Goal: Task Accomplishment & Management: Use online tool/utility

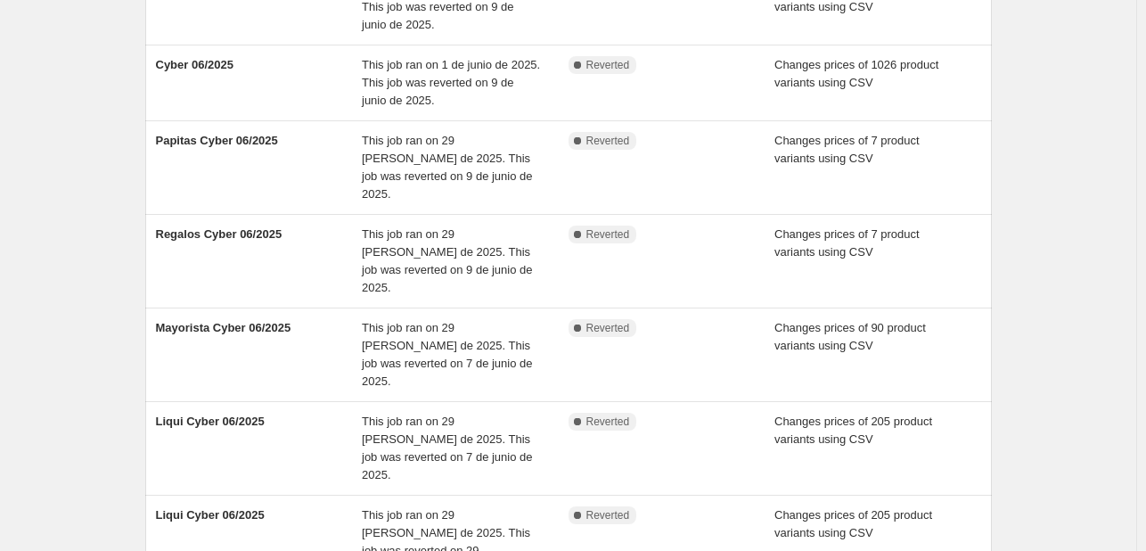
scroll to position [543, 0]
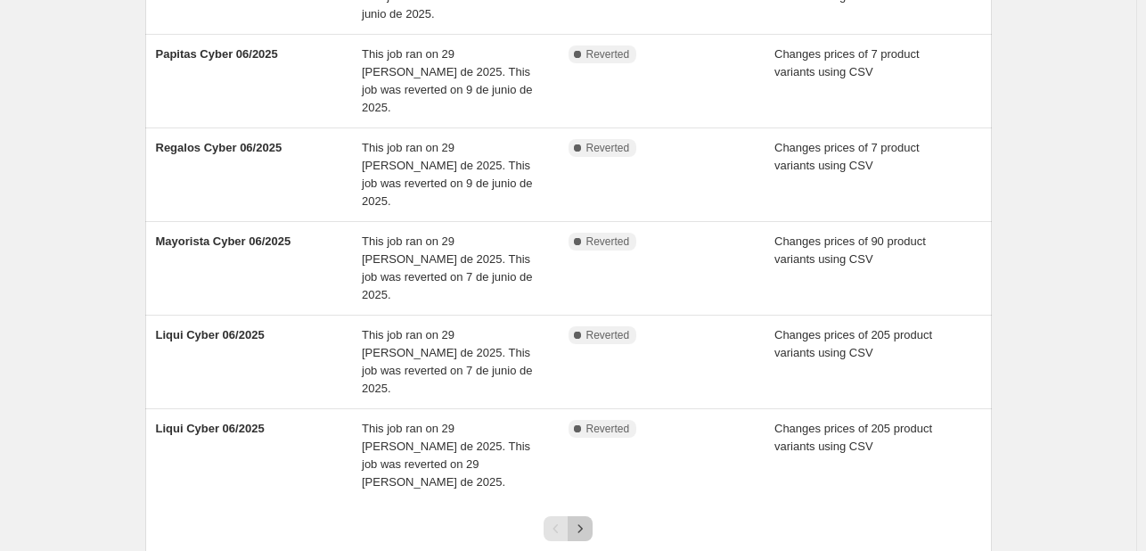
click at [581, 520] on icon "Next" at bounding box center [580, 529] width 18 height 18
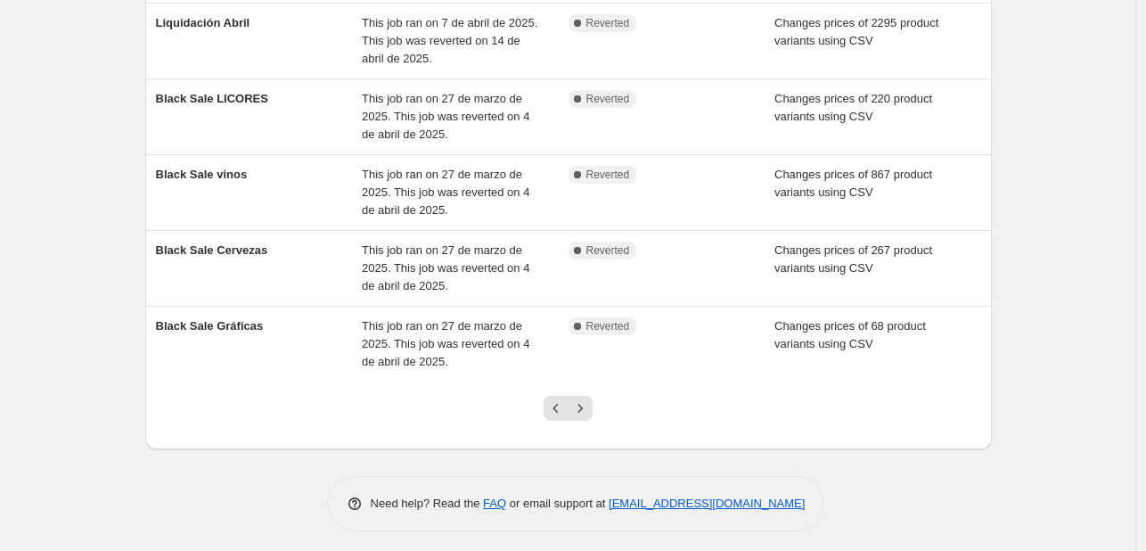
scroll to position [472, 0]
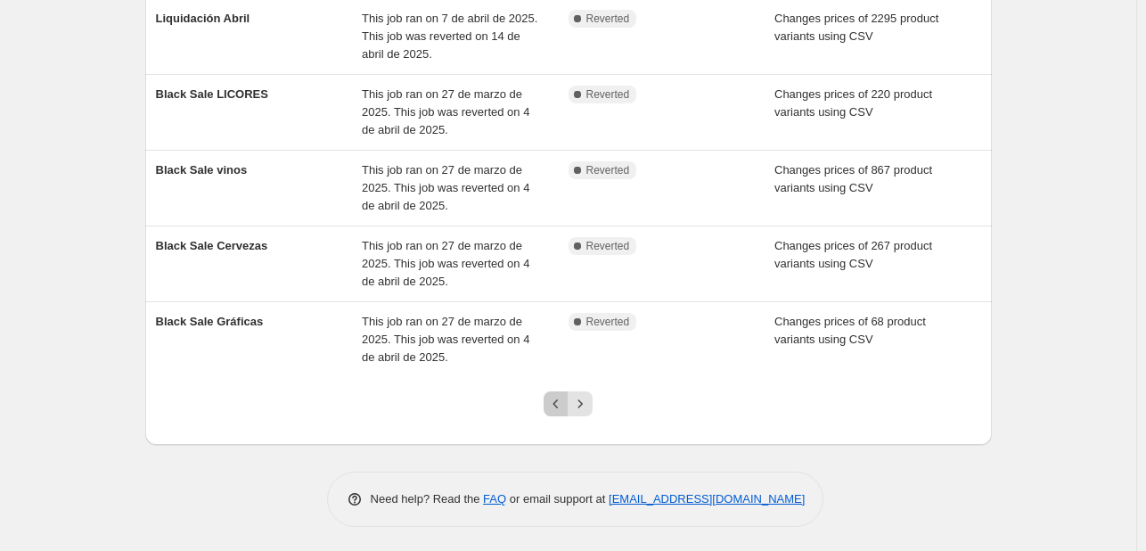
click at [554, 402] on icon "Previous" at bounding box center [556, 404] width 18 height 18
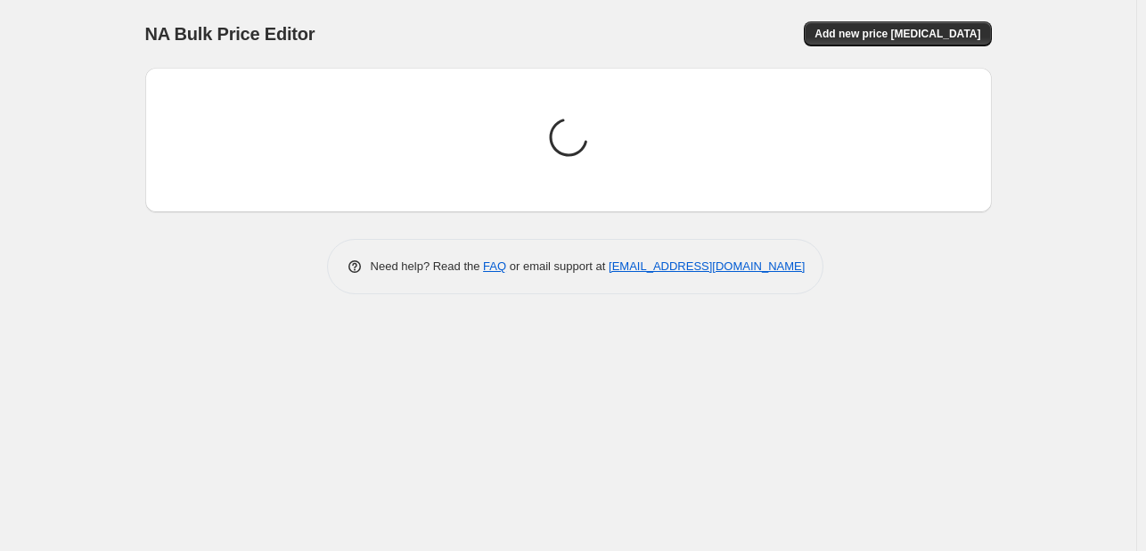
scroll to position [0, 0]
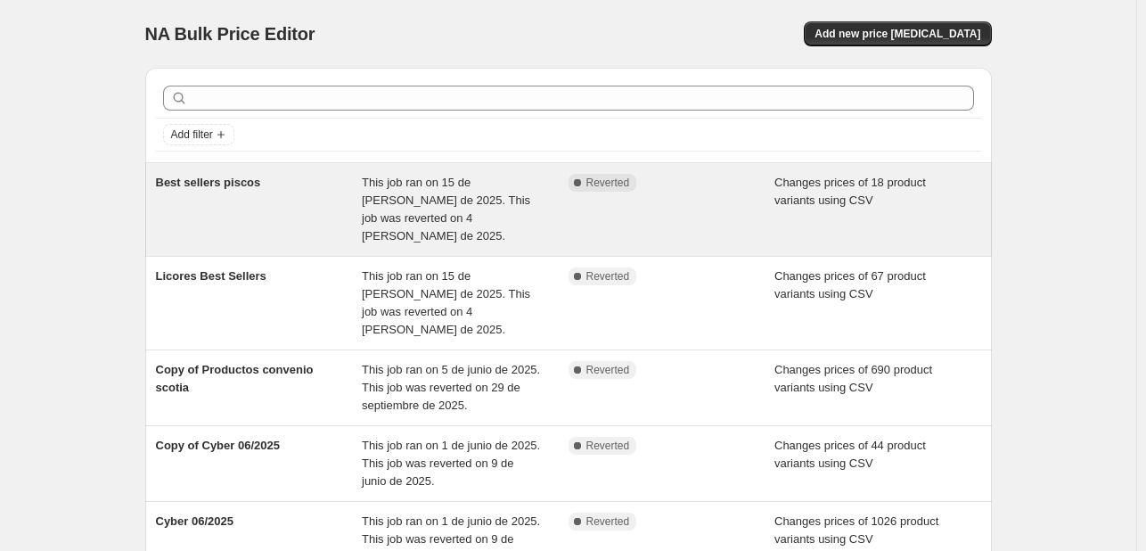
click at [457, 192] on span "This job ran on 15 de [PERSON_NAME] de 2025. This job was reverted on 4 [PERSON…" at bounding box center [446, 209] width 168 height 67
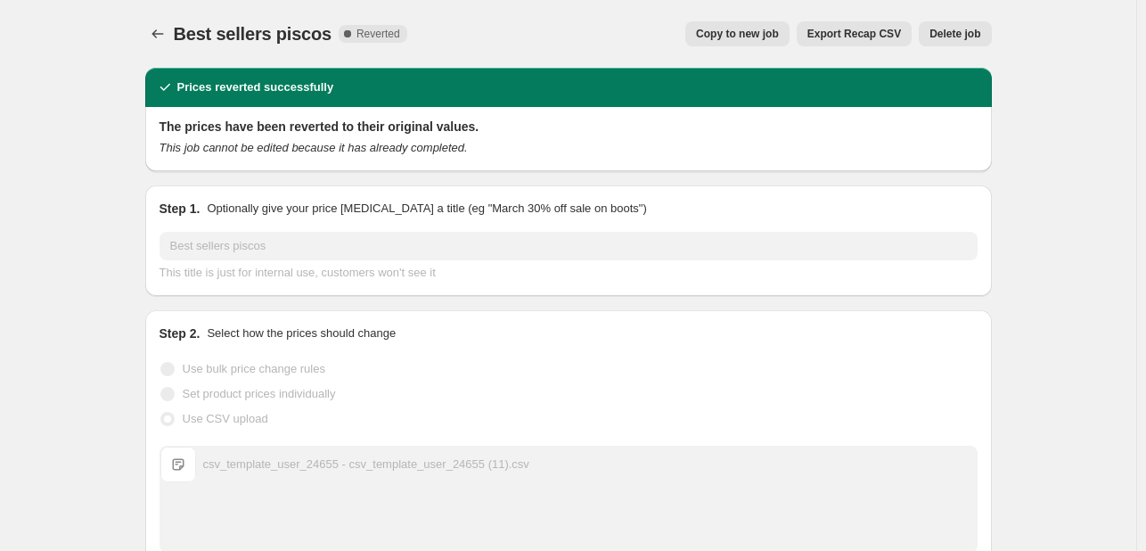
click at [756, 36] on span "Copy to new job" at bounding box center [737, 34] width 83 height 14
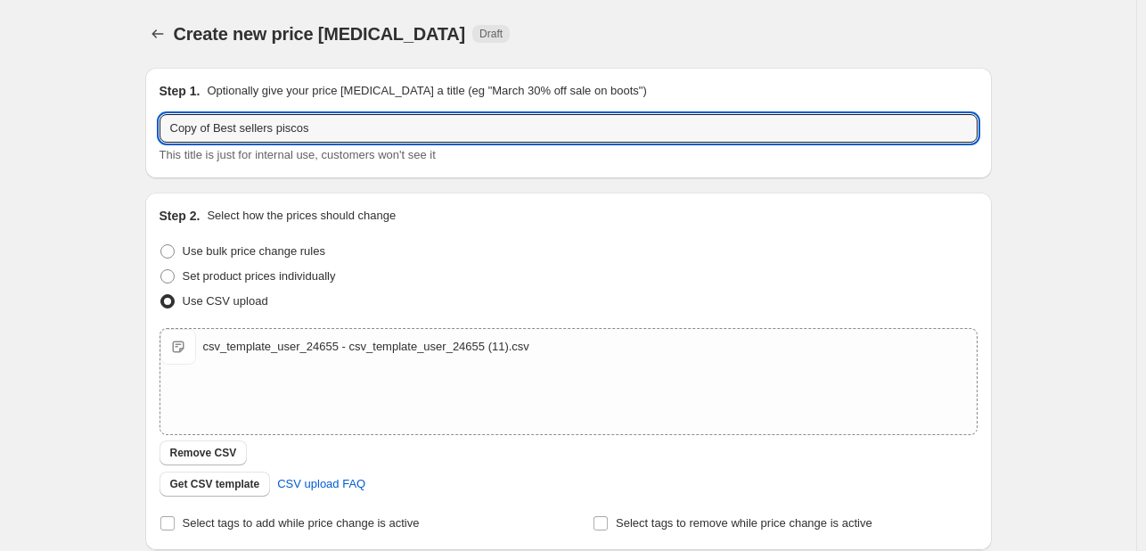
drag, startPoint x: 357, startPoint y: 119, endPoint x: 78, endPoint y: 100, distance: 278.8
click at [78, 100] on div "Create new price [MEDICAL_DATA]. This page is ready Create new price [MEDICAL_D…" at bounding box center [568, 413] width 1136 height 826
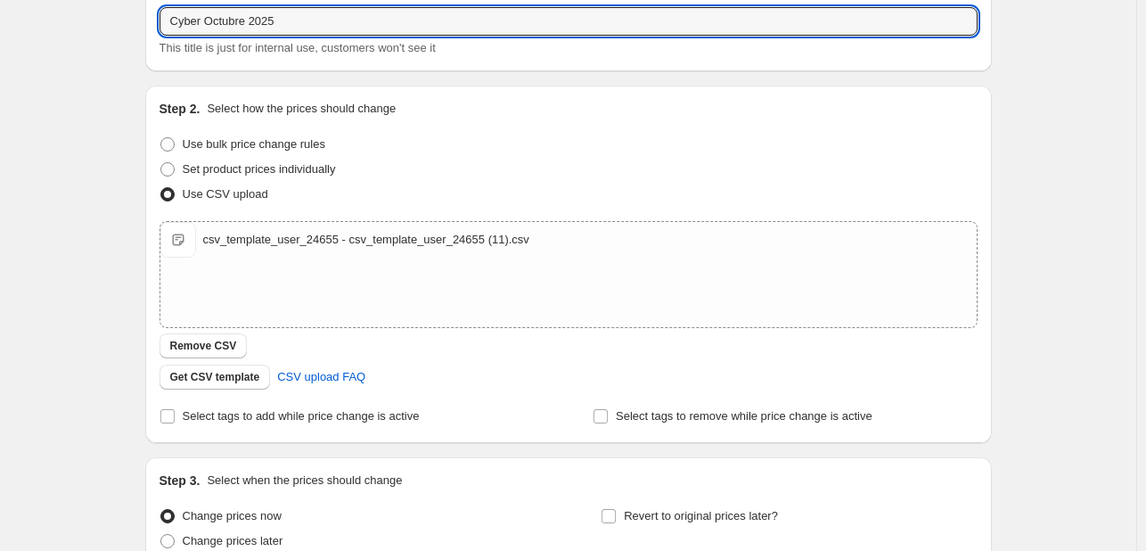
scroll to position [109, 0]
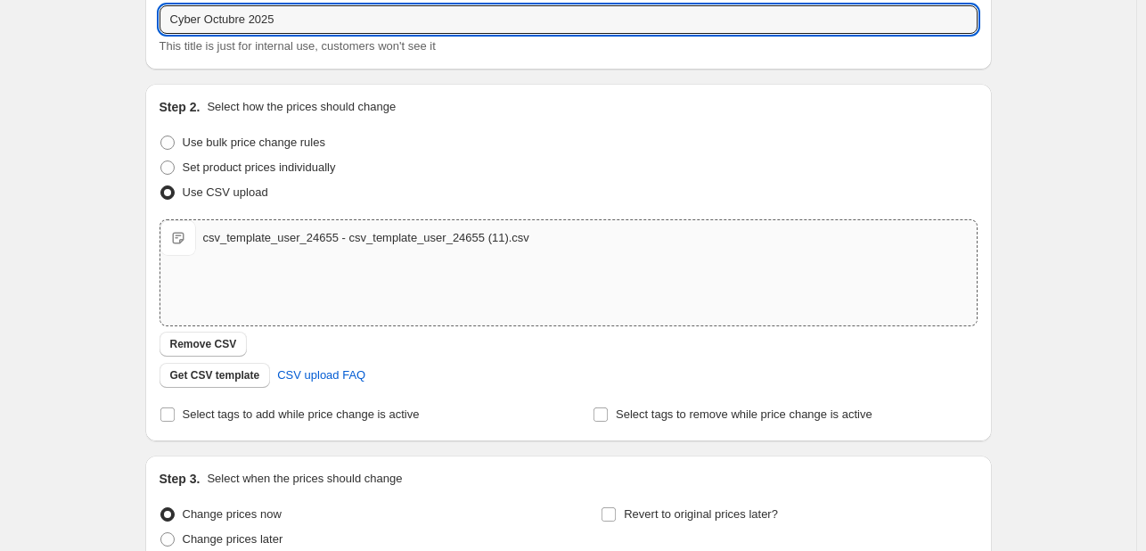
type input "Cyber Octubre 2025"
click at [238, 237] on div "csv_template_user_24655 - csv_template_user_24655 (11).csv" at bounding box center [366, 238] width 326 height 18
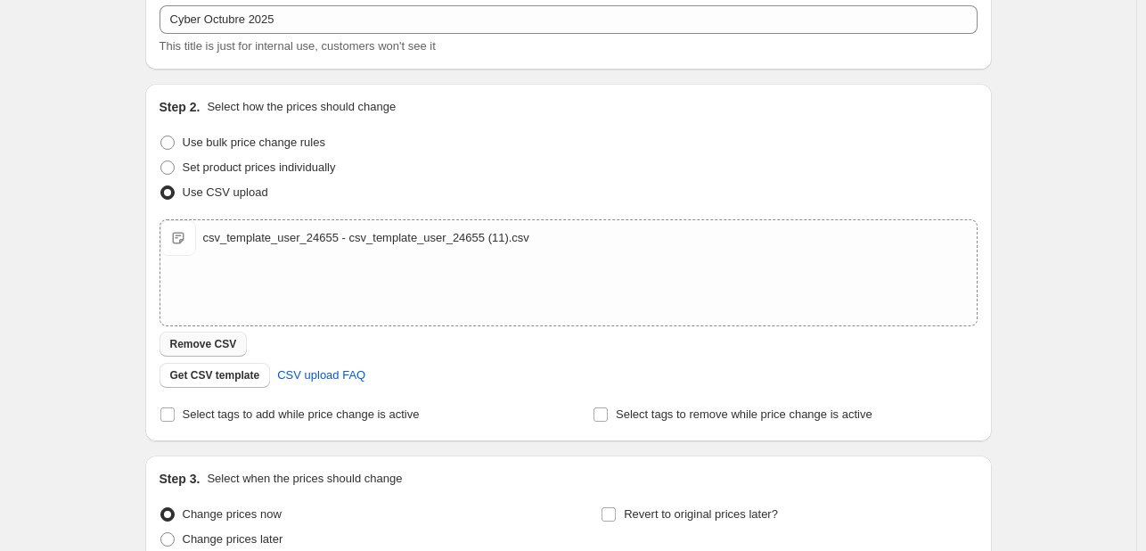
click at [229, 336] on button "Remove CSV" at bounding box center [204, 344] width 88 height 25
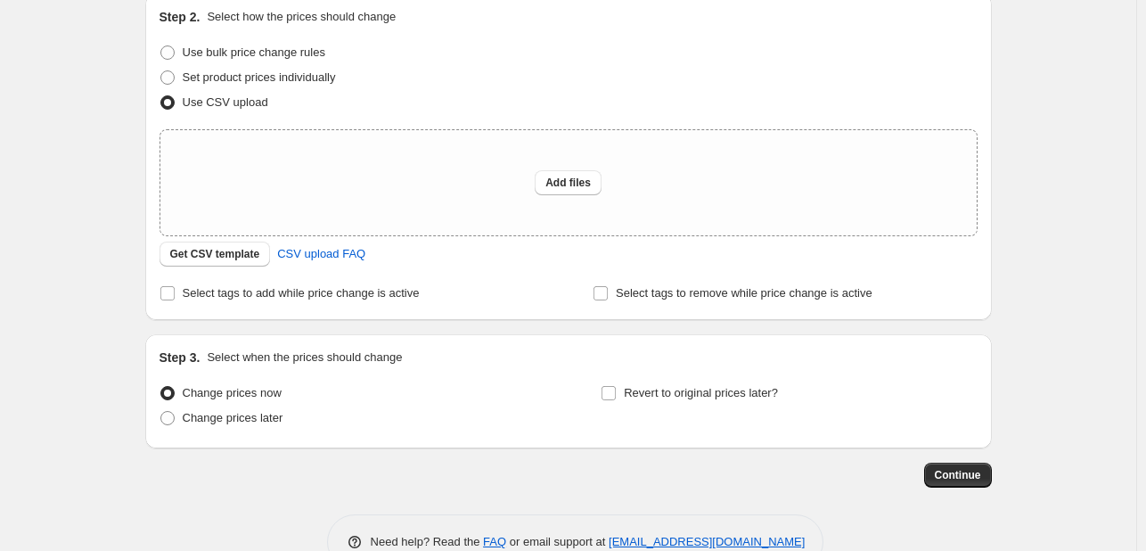
scroll to position [200, 0]
click at [196, 291] on span "Select tags to add while price change is active" at bounding box center [301, 291] width 237 height 13
click at [175, 291] on input "Select tags to add while price change is active" at bounding box center [167, 292] width 14 height 14
checkbox input "true"
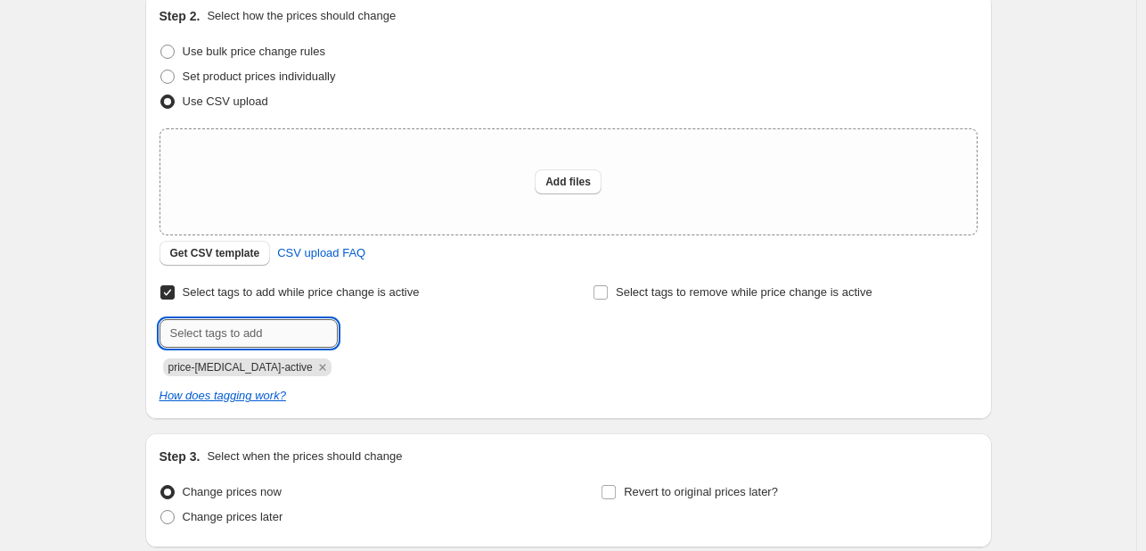
click at [204, 324] on input "text" at bounding box center [249, 333] width 178 height 29
type input "Cyber 2025"
click at [160, 0] on button "Submit" at bounding box center [185, 2] width 51 height 19
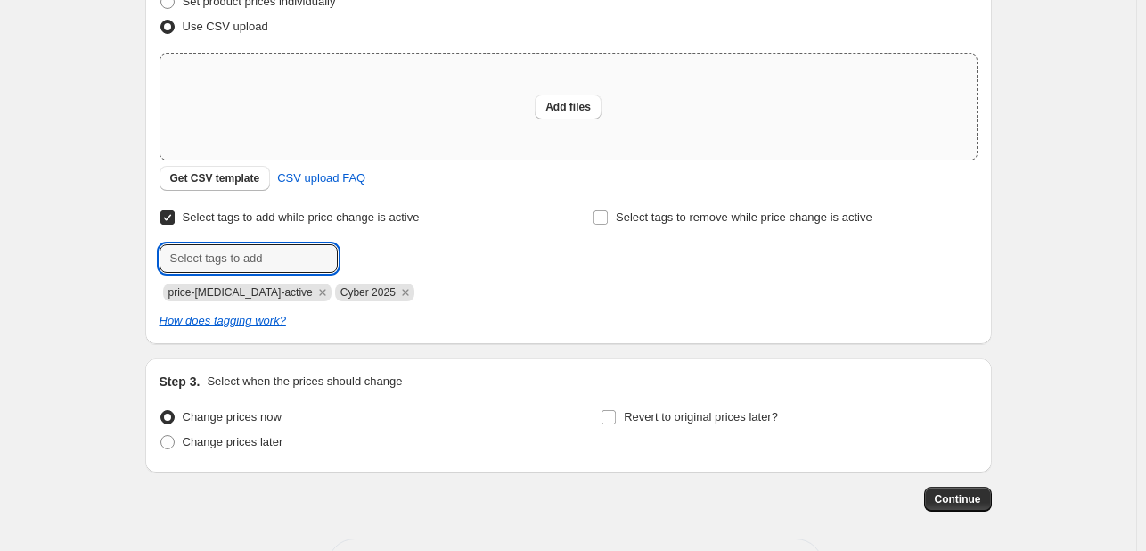
scroll to position [275, 0]
click at [253, 439] on span "Change prices later" at bounding box center [233, 441] width 101 height 13
click at [161, 436] on input "Change prices later" at bounding box center [160, 435] width 1 height 1
radio input "true"
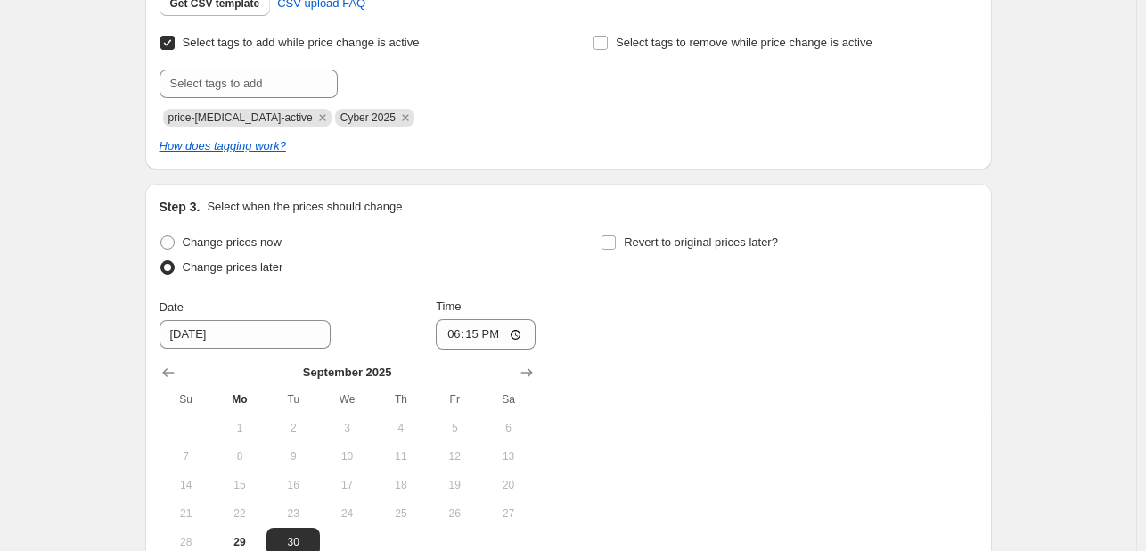
scroll to position [453, 0]
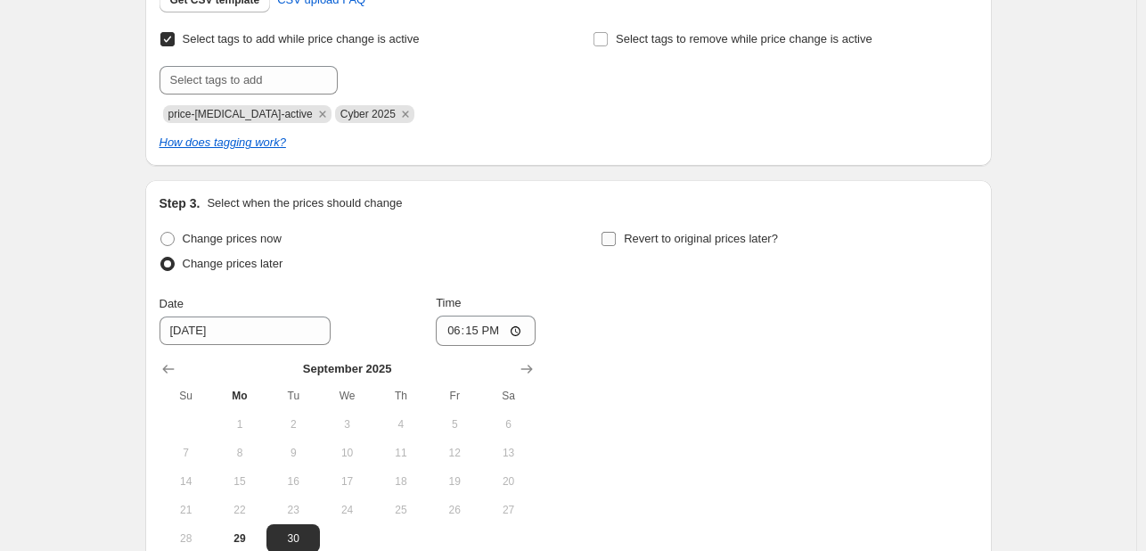
click at [614, 236] on input "Revert to original prices later?" at bounding box center [609, 239] width 14 height 14
checkbox input "true"
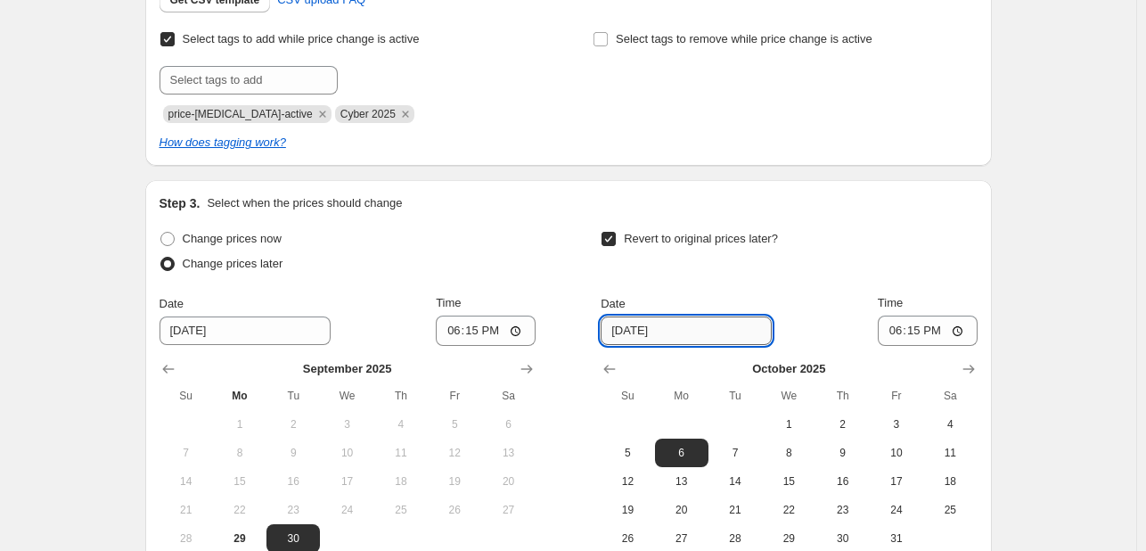
click at [718, 336] on input "[DATE]" at bounding box center [686, 330] width 171 height 29
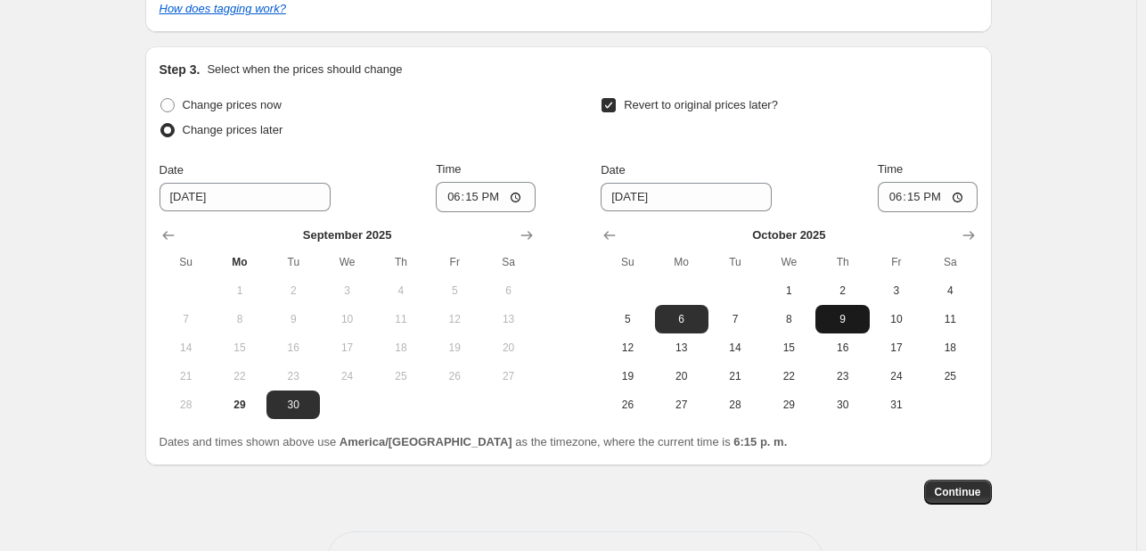
click at [845, 331] on button "9" at bounding box center [842, 319] width 53 height 29
click at [797, 330] on button "8" at bounding box center [788, 319] width 53 height 29
type input "[DATE]"
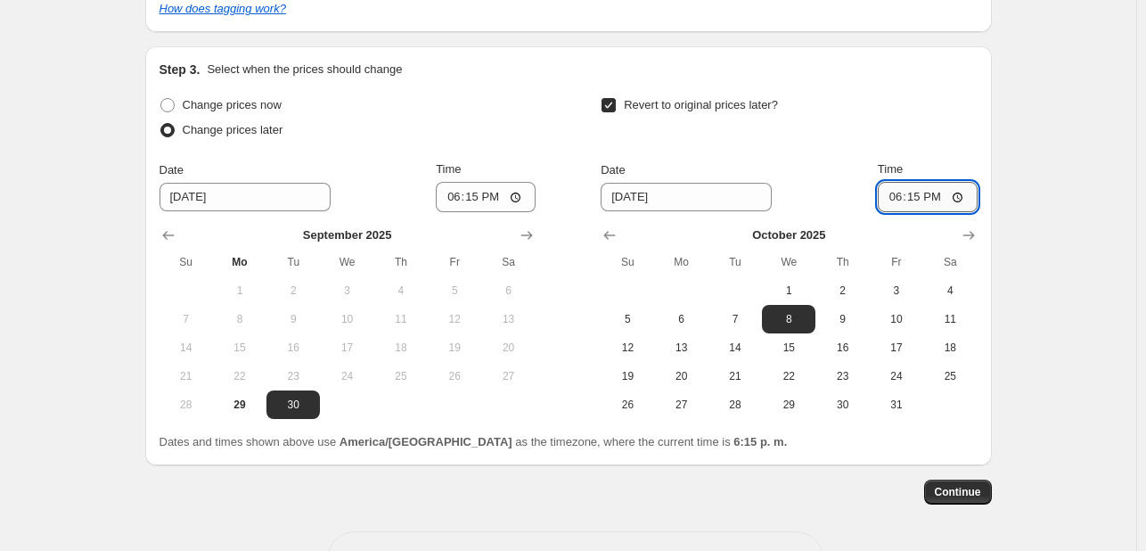
click at [919, 201] on input "18:15" at bounding box center [928, 197] width 100 height 30
click at [933, 201] on input "00:15" at bounding box center [928, 197] width 100 height 30
type input "00:00"
click at [852, 324] on span "9" at bounding box center [842, 319] width 39 height 14
type input "[DATE]"
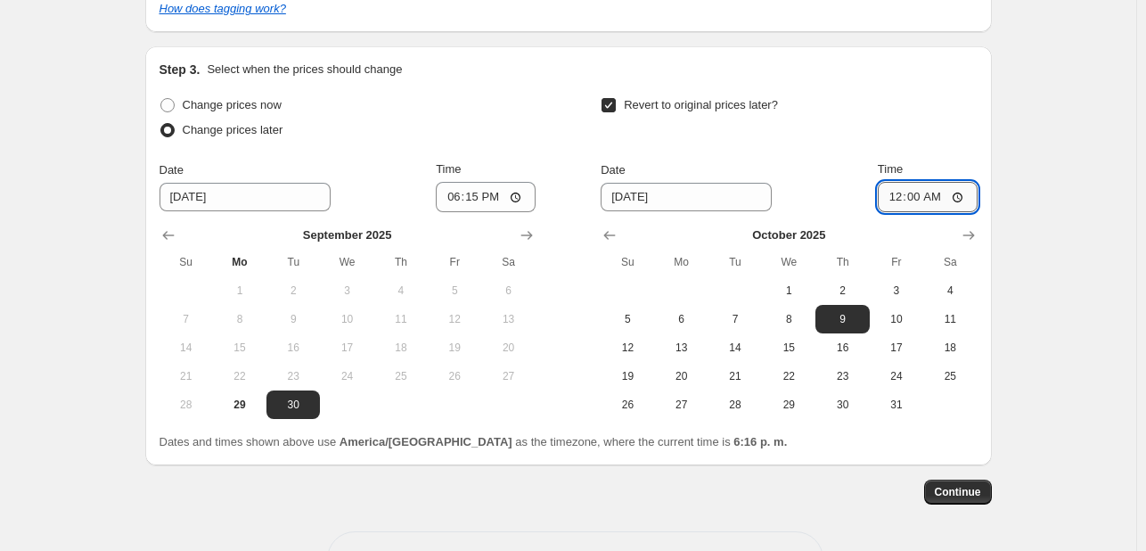
click at [925, 186] on input "00:00" at bounding box center [928, 197] width 100 height 30
type input "09:00"
click at [1051, 325] on div "Create new price [MEDICAL_DATA]. This page is ready Create new price [MEDICAL_D…" at bounding box center [568, 13] width 1136 height 1200
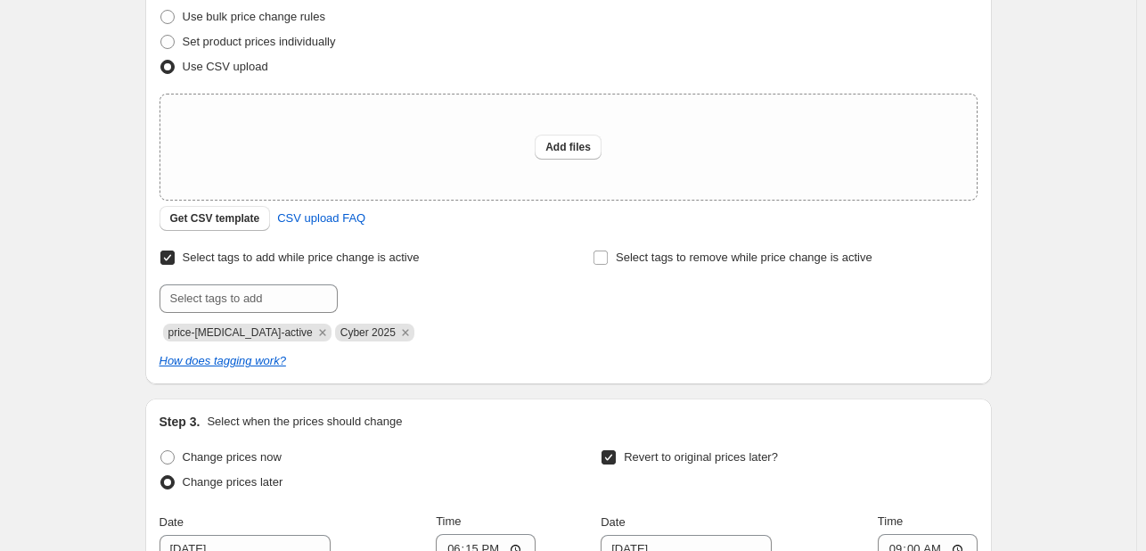
scroll to position [226, 0]
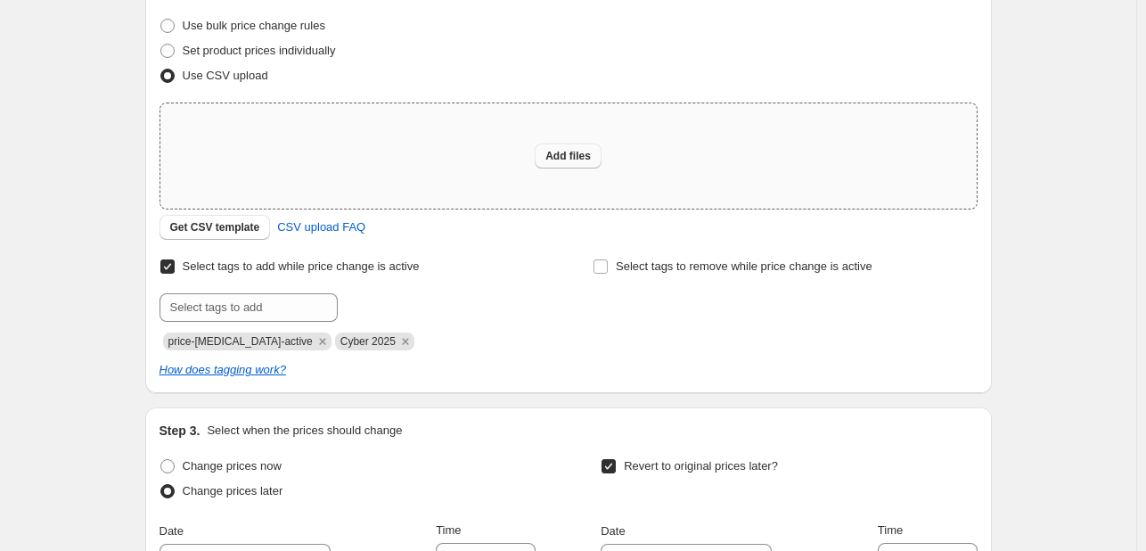
click at [584, 154] on span "Add files" at bounding box center [568, 156] width 45 height 14
type input "C:\fakepath\csv_template_user_24655 - Copia de csv_template_user_24655.csv"
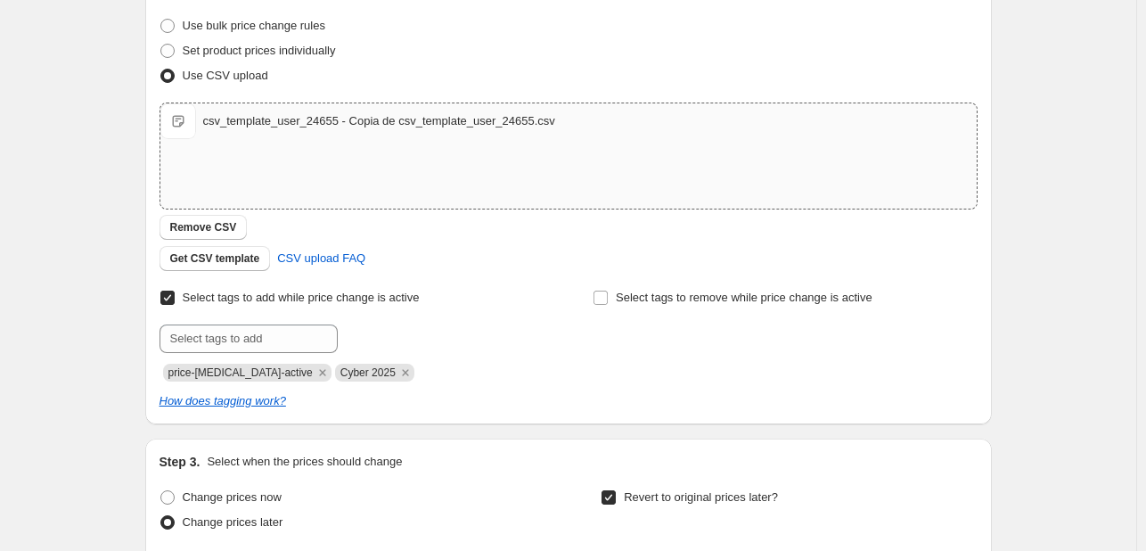
scroll to position [680, 0]
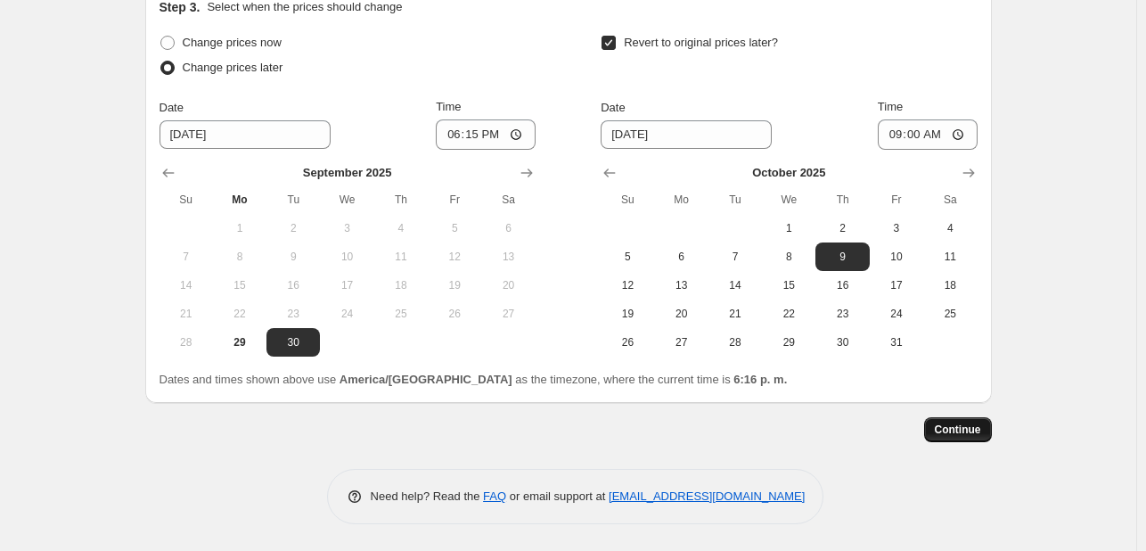
click at [966, 434] on span "Continue" at bounding box center [958, 429] width 46 height 14
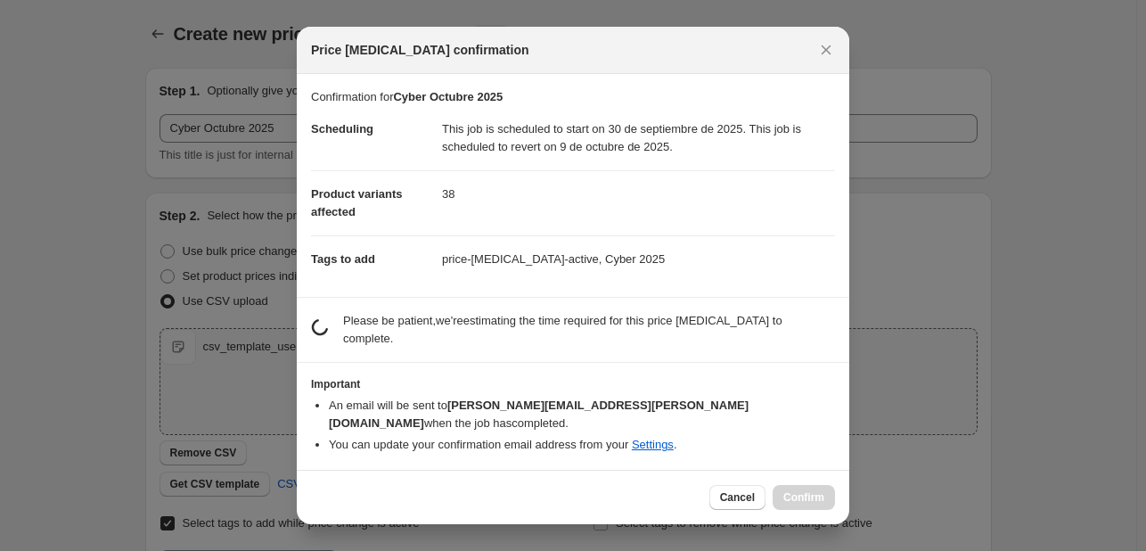
scroll to position [0, 0]
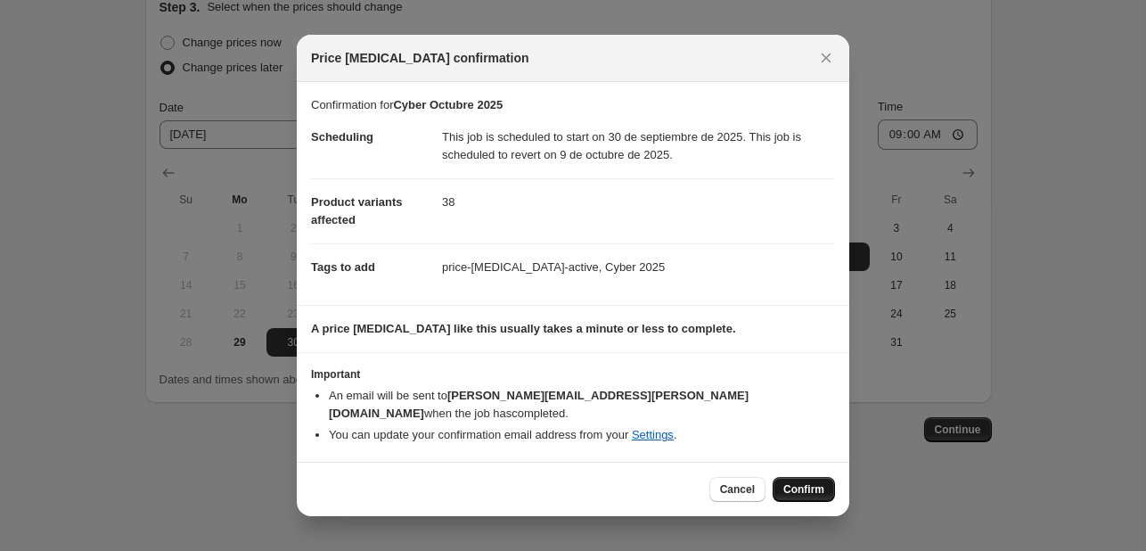
click at [805, 482] on span "Confirm" at bounding box center [803, 489] width 41 height 14
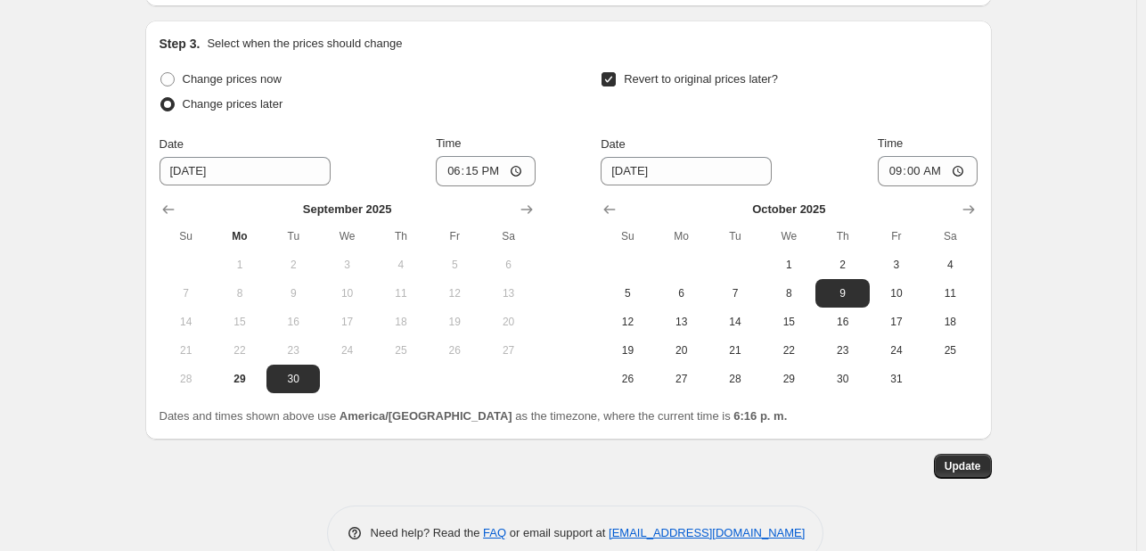
scroll to position [788, 0]
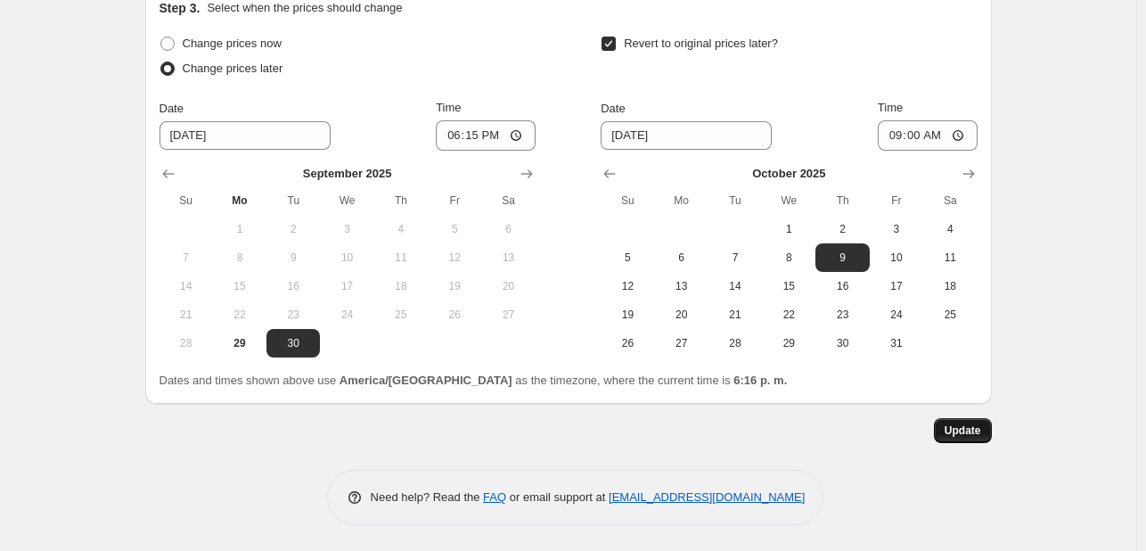
click at [980, 439] on button "Update" at bounding box center [963, 430] width 58 height 25
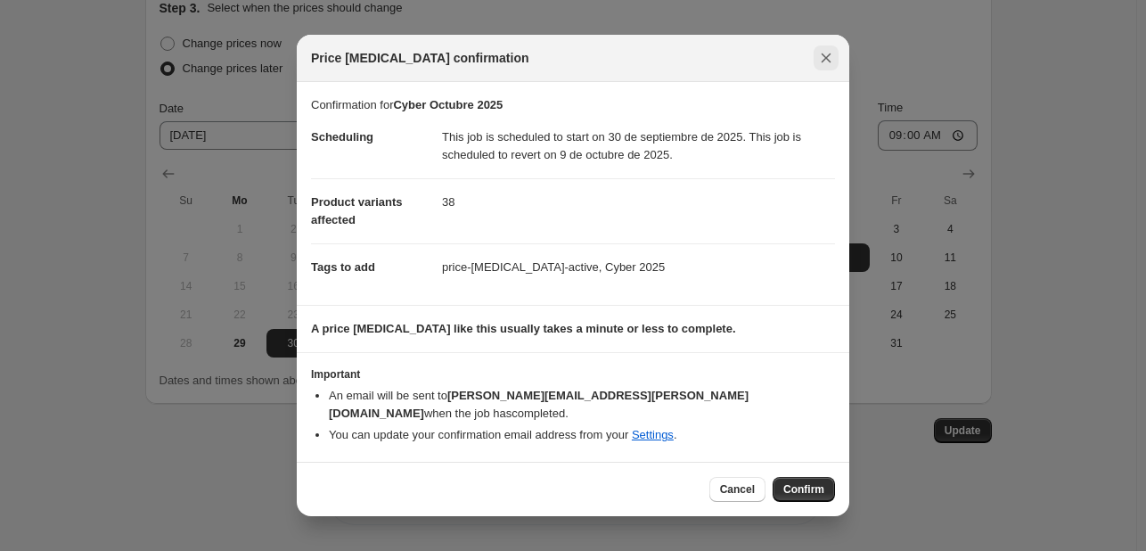
click at [824, 63] on icon "Close" at bounding box center [827, 58] width 10 height 10
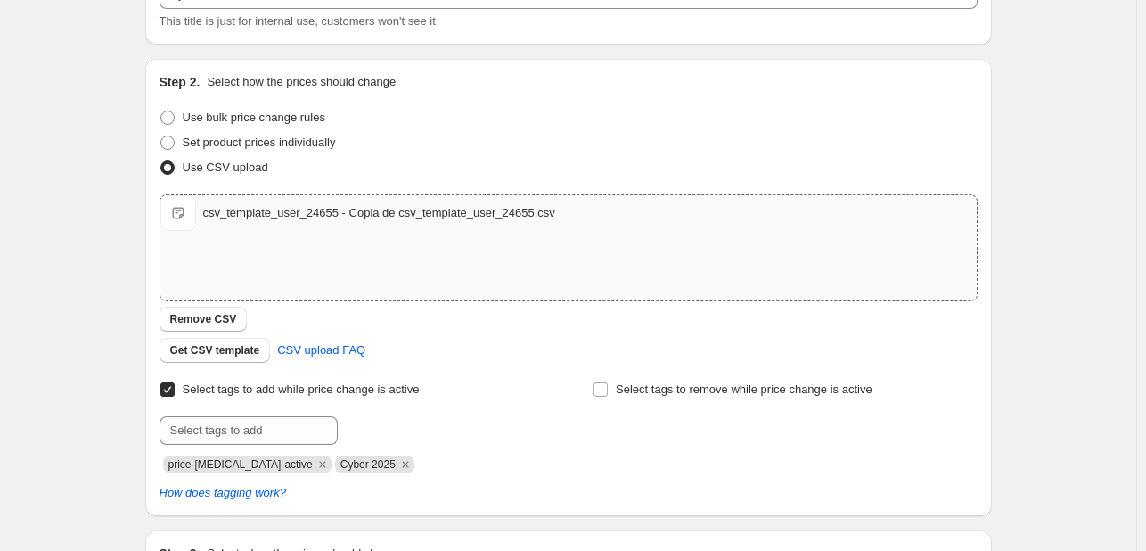
scroll to position [0, 0]
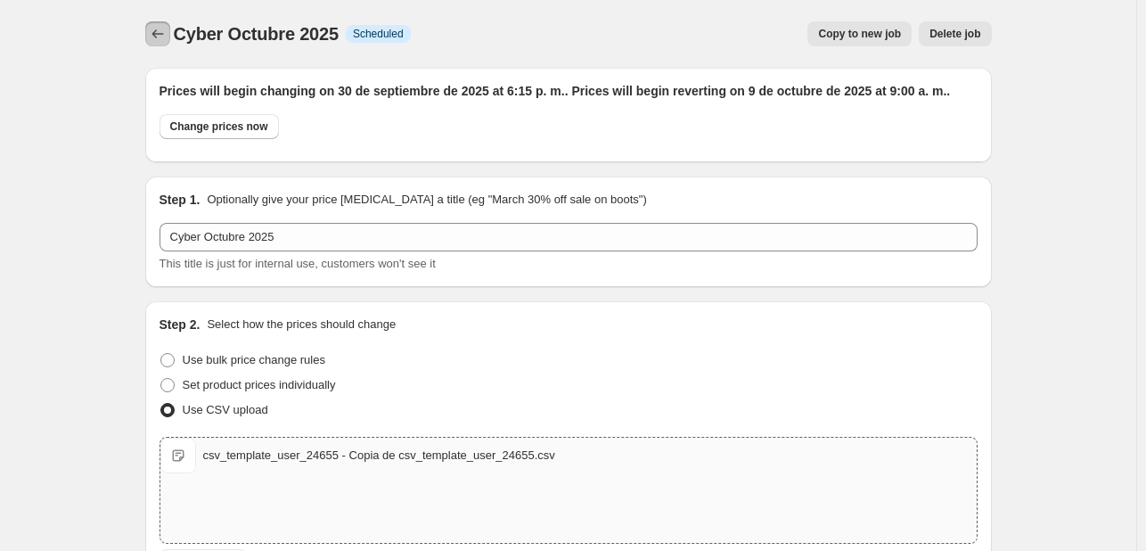
click at [157, 33] on icon "Price change jobs" at bounding box center [158, 33] width 12 height 9
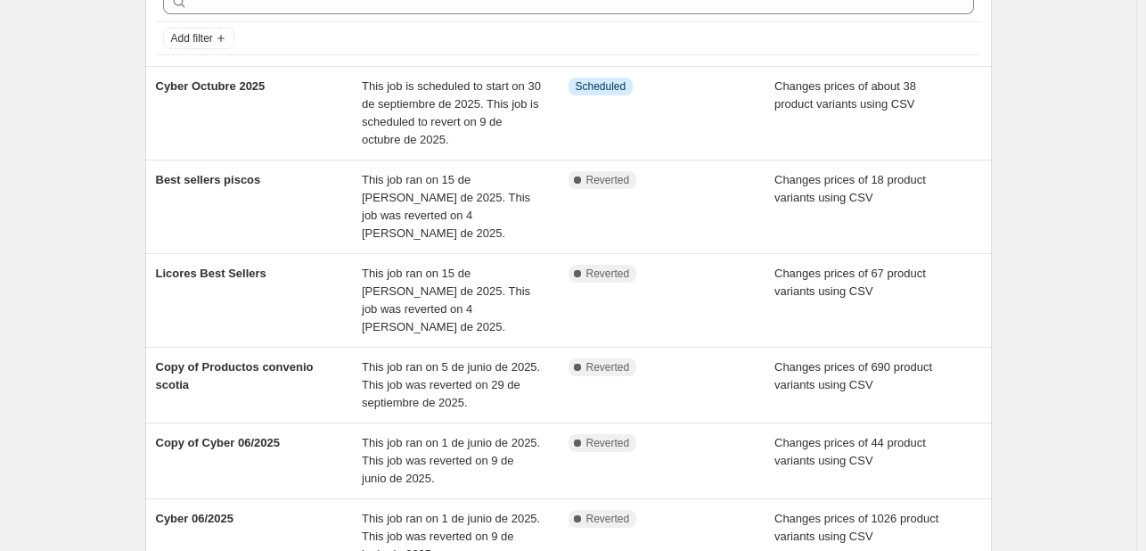
scroll to position [99, 0]
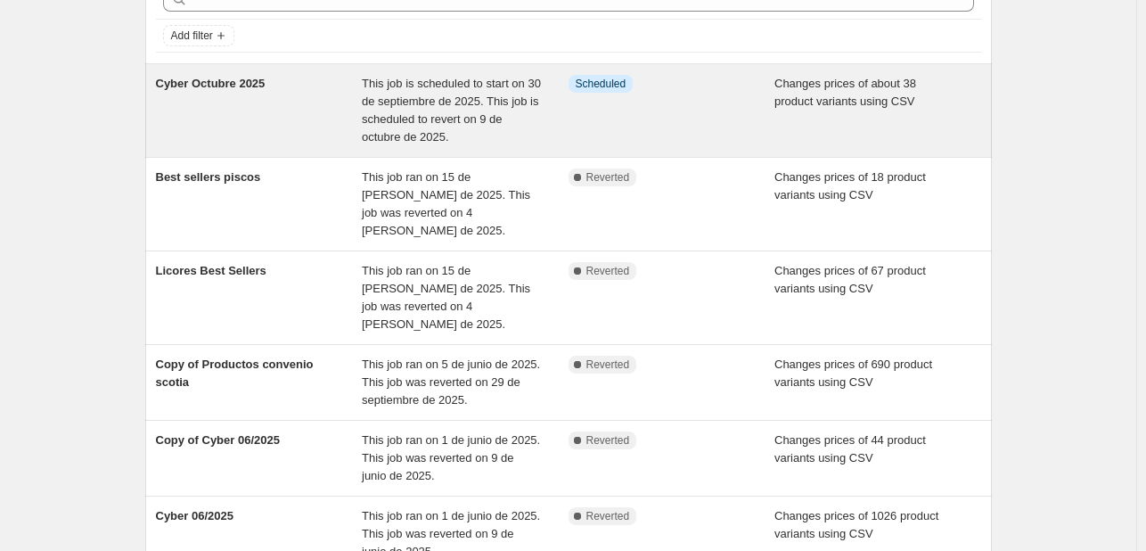
click at [416, 125] on span "This job is scheduled to start on 30 de septiembre de 2025. This job is schedul…" at bounding box center [451, 110] width 179 height 67
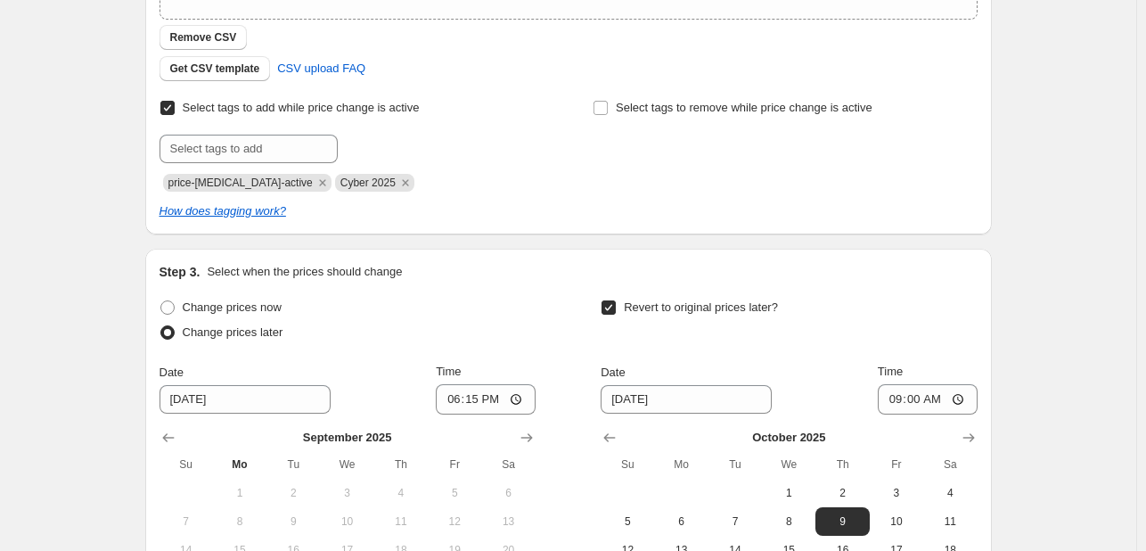
scroll to position [788, 0]
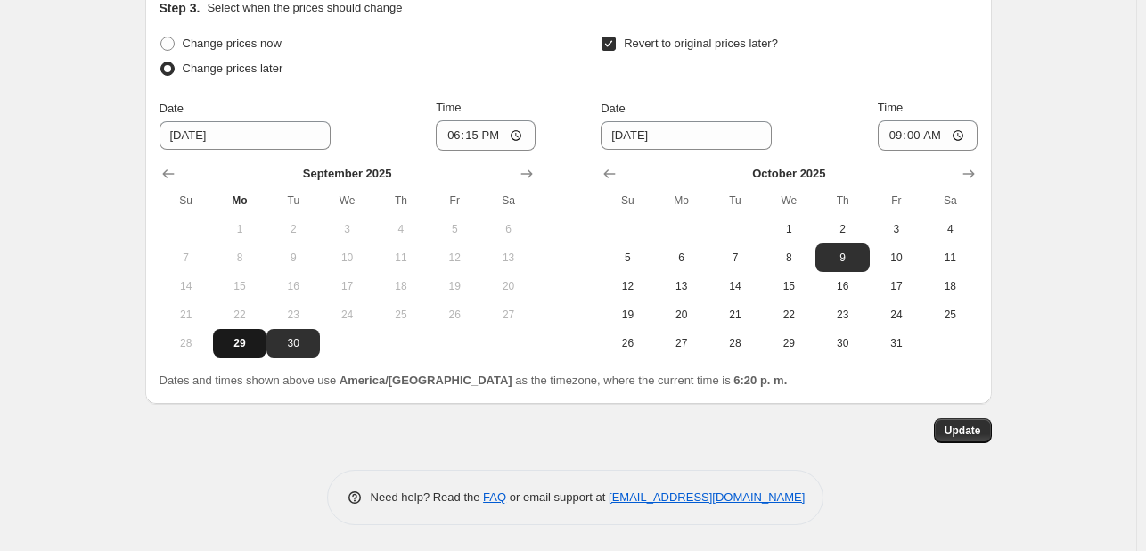
click at [235, 348] on span "29" at bounding box center [239, 343] width 39 height 14
type input "[DATE]"
click at [959, 429] on span "Update" at bounding box center [963, 430] width 37 height 14
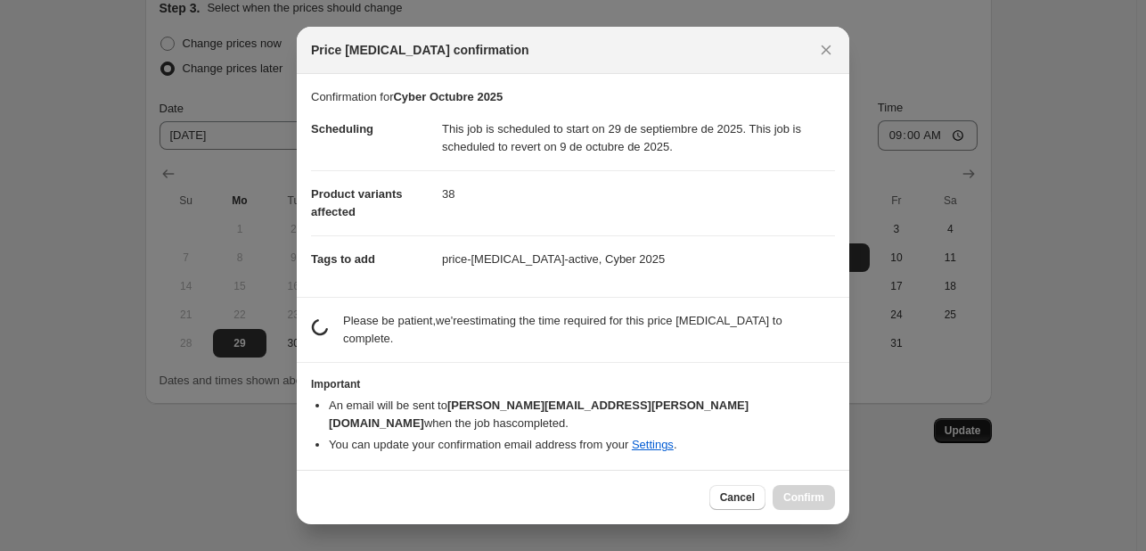
scroll to position [0, 0]
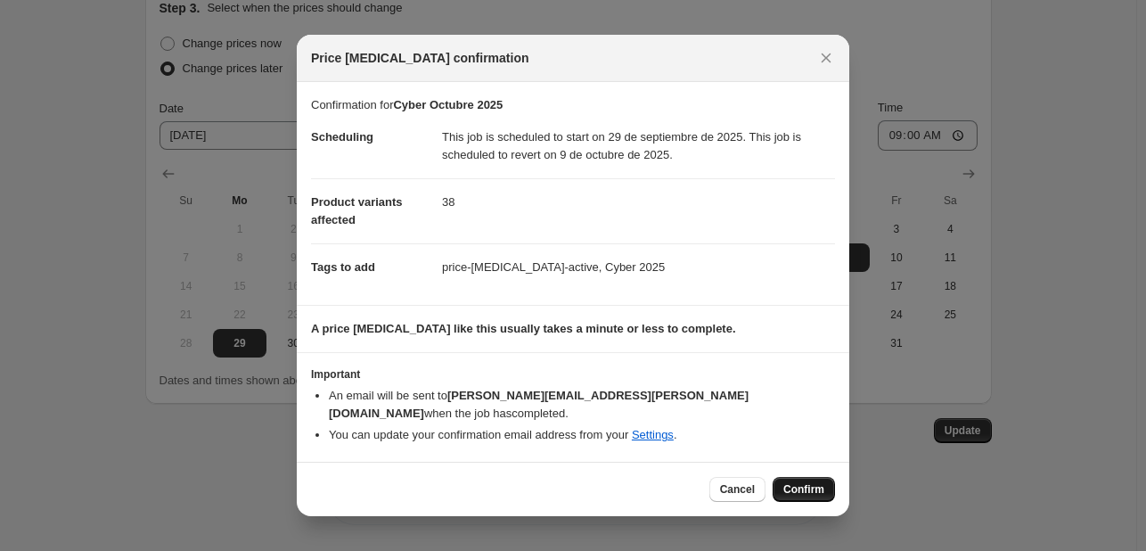
click at [818, 482] on span "Confirm" at bounding box center [803, 489] width 41 height 14
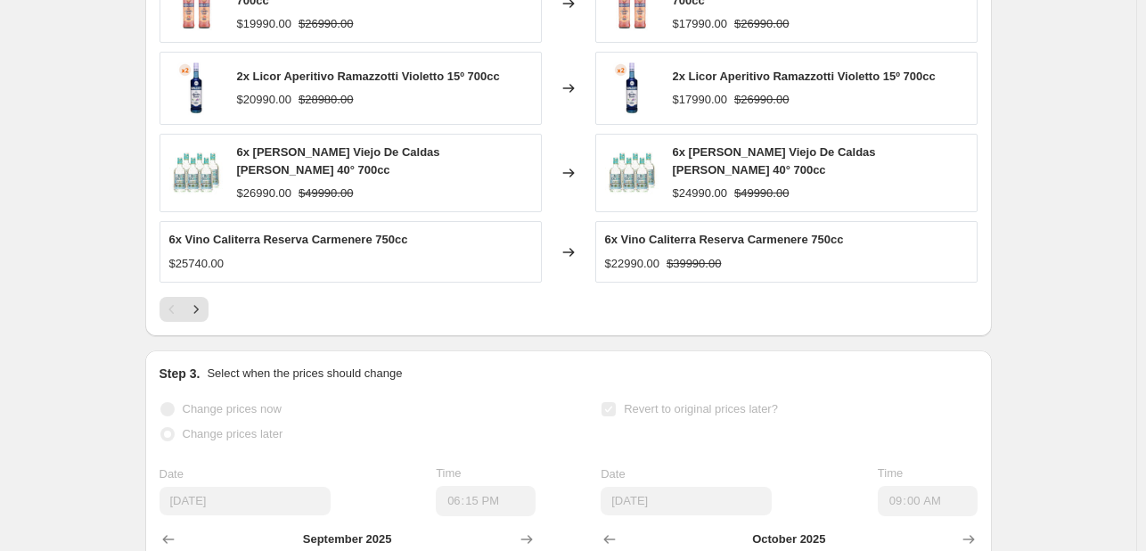
scroll to position [1087, 0]
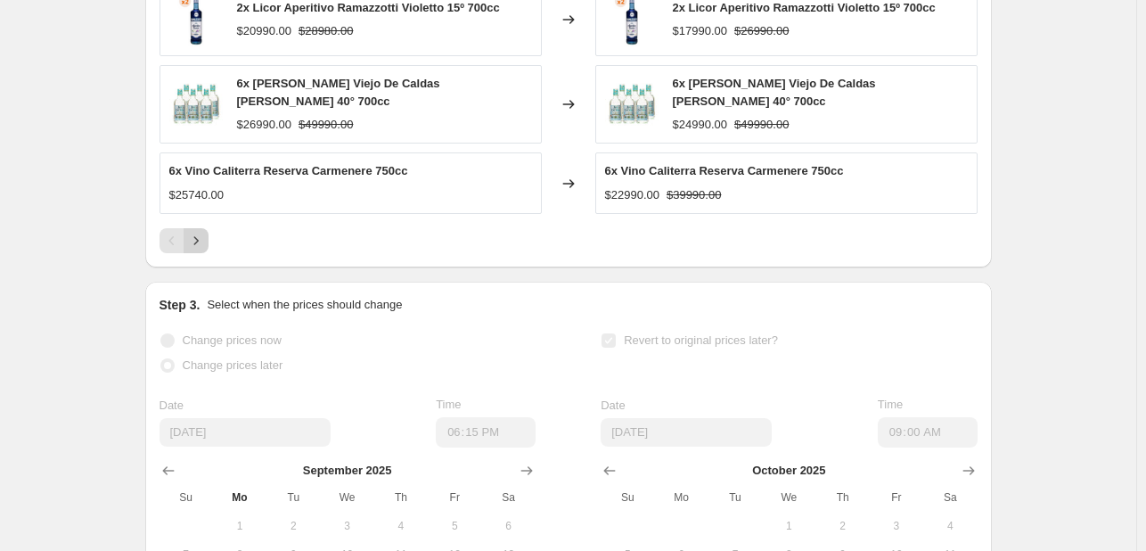
click at [200, 232] on icon "Next" at bounding box center [196, 241] width 18 height 18
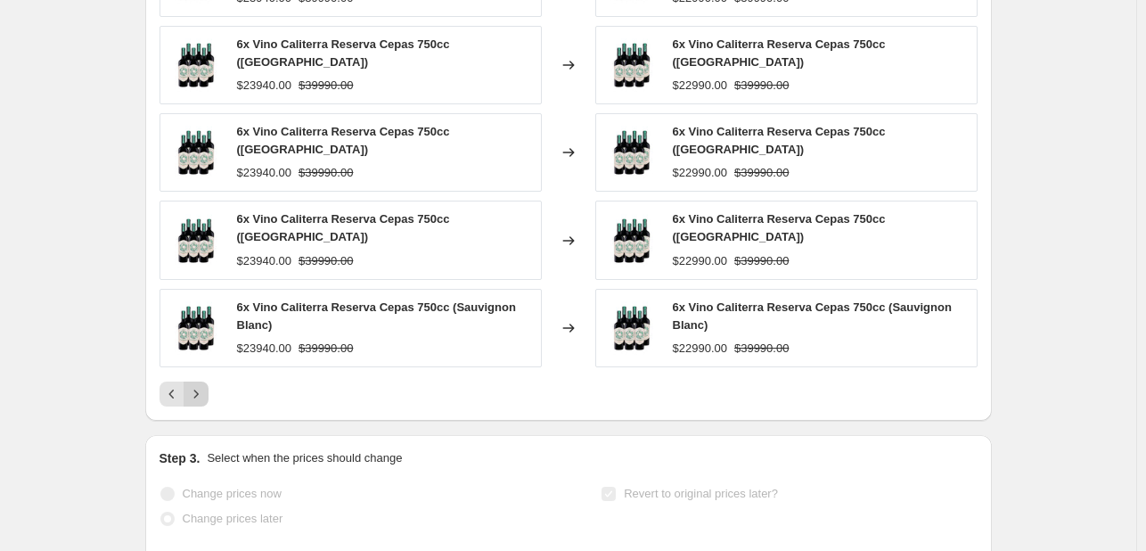
scroll to position [989, 0]
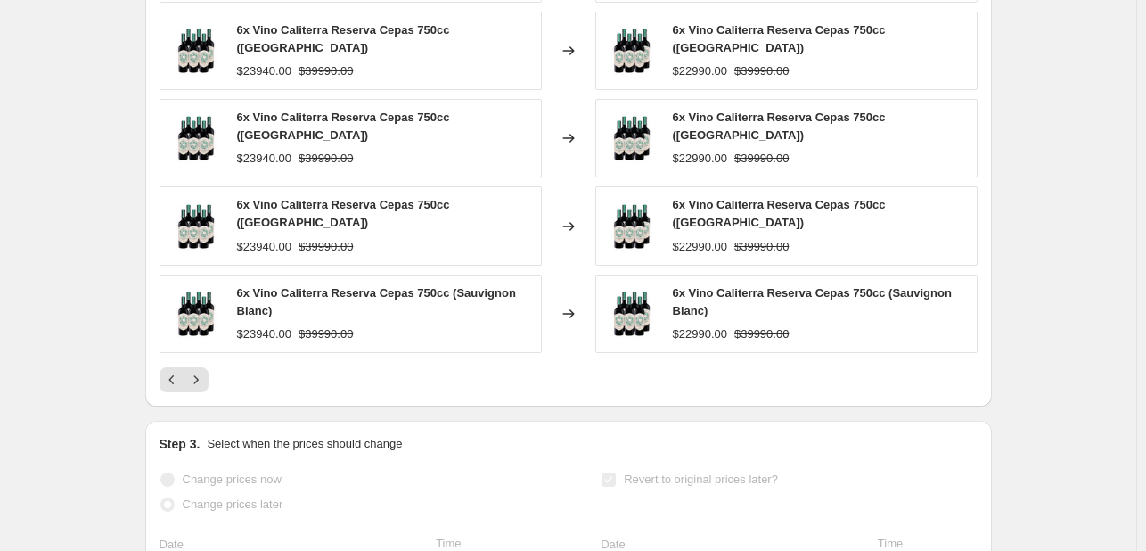
click at [207, 373] on div "PRICE CHANGE RECAP 38 product variants were affected by this price change: 6x V…" at bounding box center [568, 134] width 847 height 545
click at [205, 371] on icon "Next" at bounding box center [196, 380] width 18 height 18
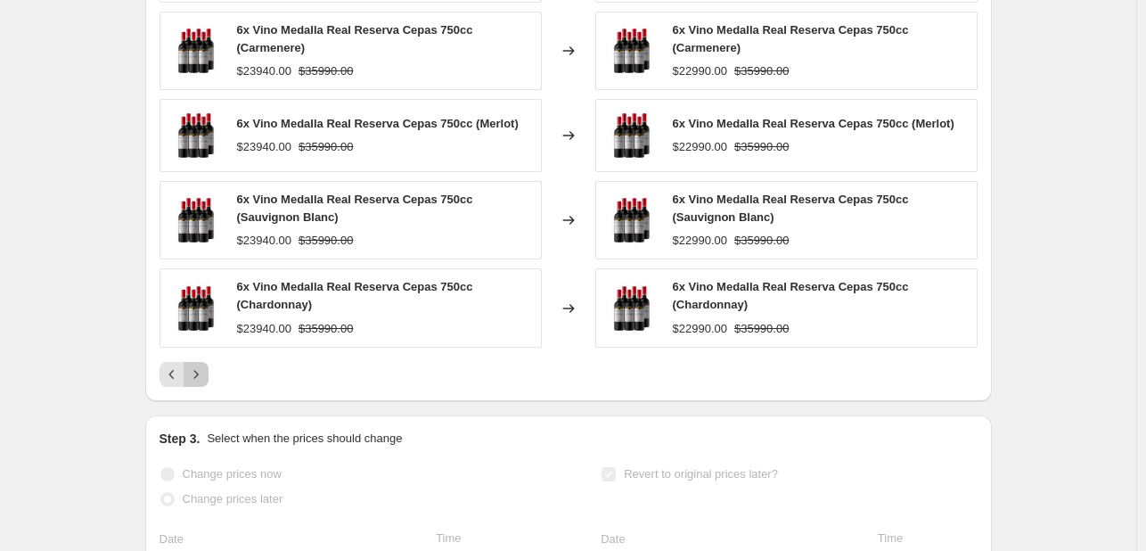
click at [205, 365] on icon "Next" at bounding box center [196, 374] width 18 height 18
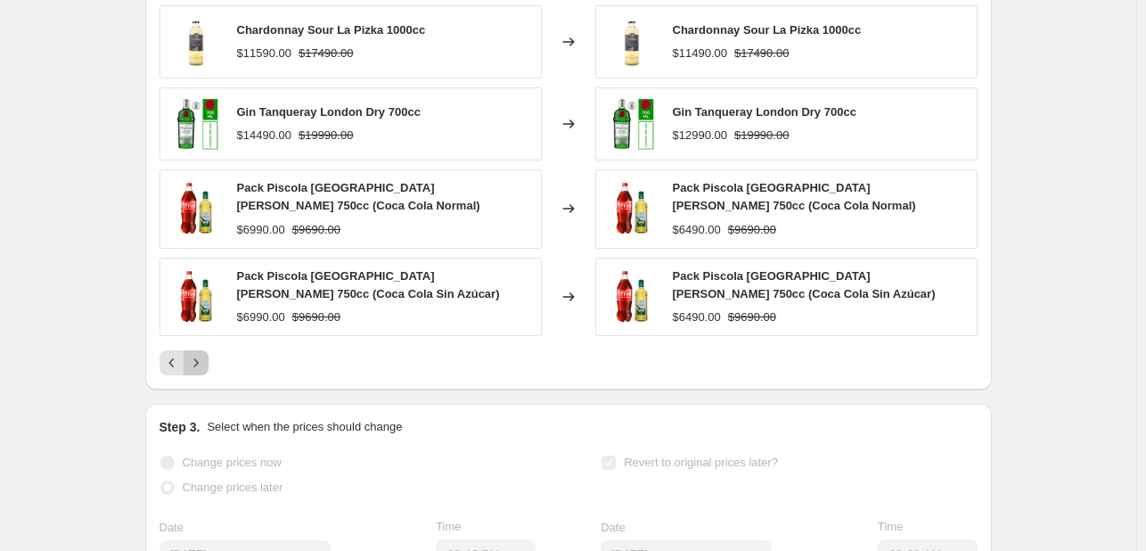
click at [205, 365] on icon "Next" at bounding box center [196, 363] width 18 height 18
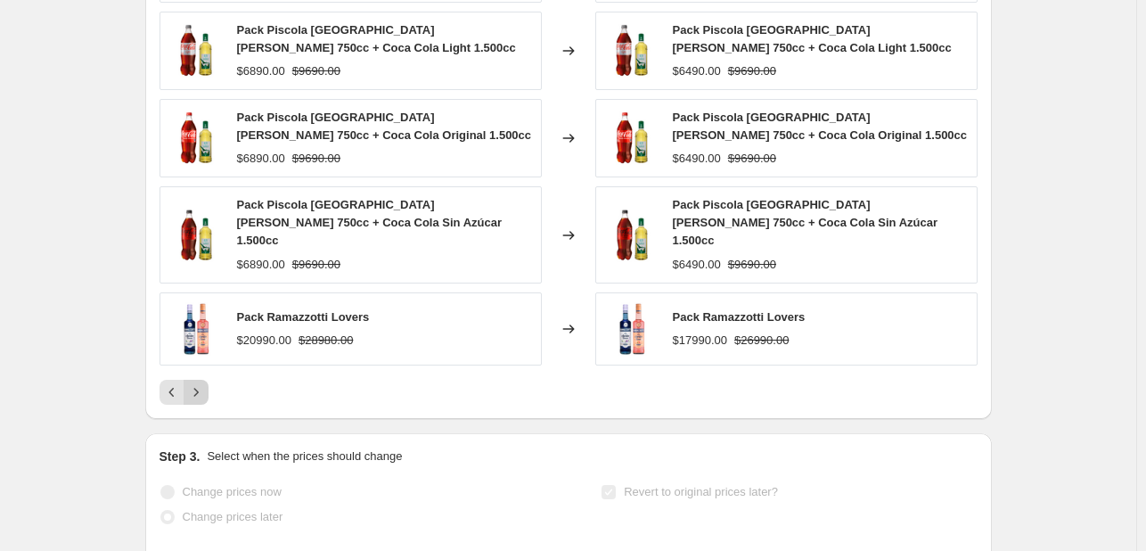
click at [205, 383] on icon "Next" at bounding box center [196, 392] width 18 height 18
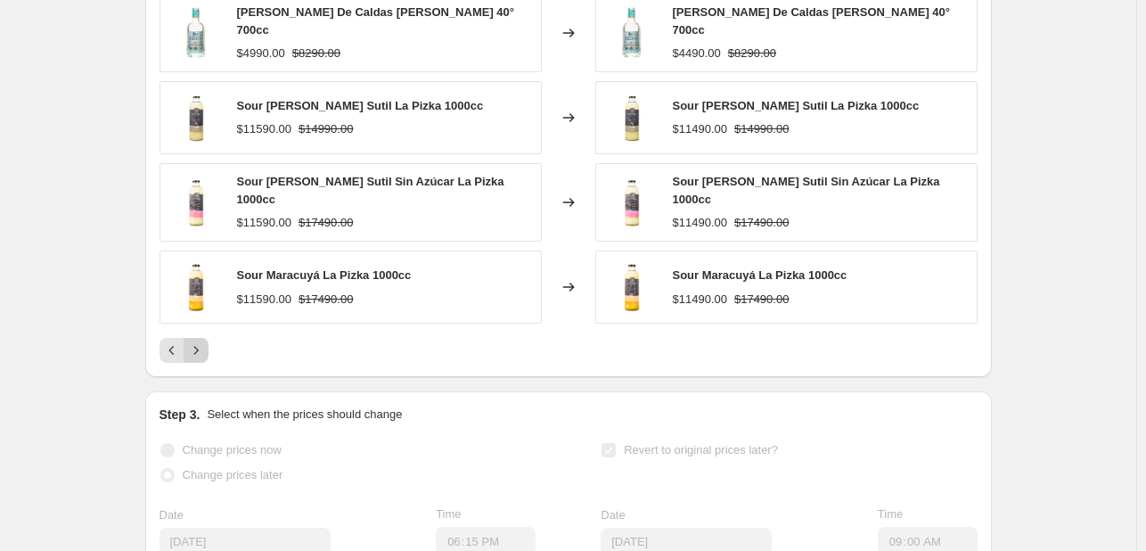
click at [205, 344] on icon "Next" at bounding box center [196, 350] width 18 height 18
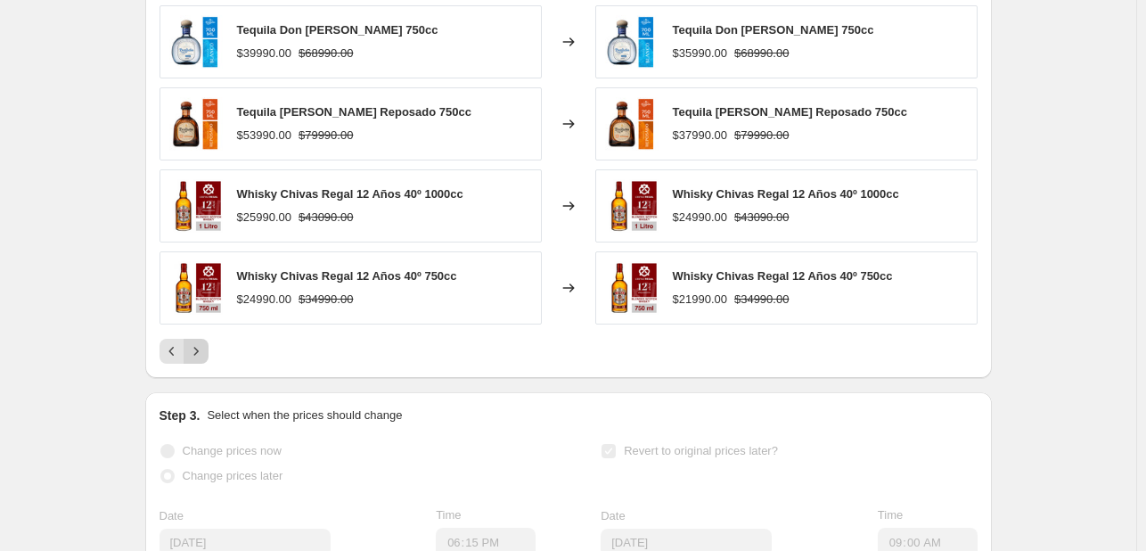
click at [205, 344] on icon "Next" at bounding box center [196, 351] width 18 height 18
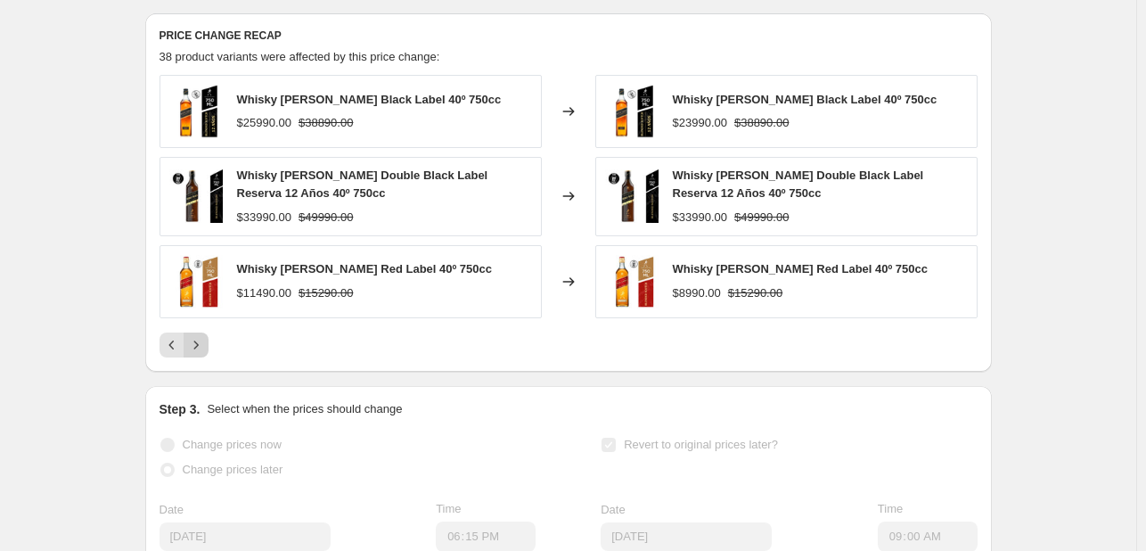
scroll to position [836, 0]
click at [727, 206] on div "Whisky [PERSON_NAME] Double Black Label Reserva 12 Años 40º 750cc $33990.00 $49…" at bounding box center [820, 197] width 295 height 59
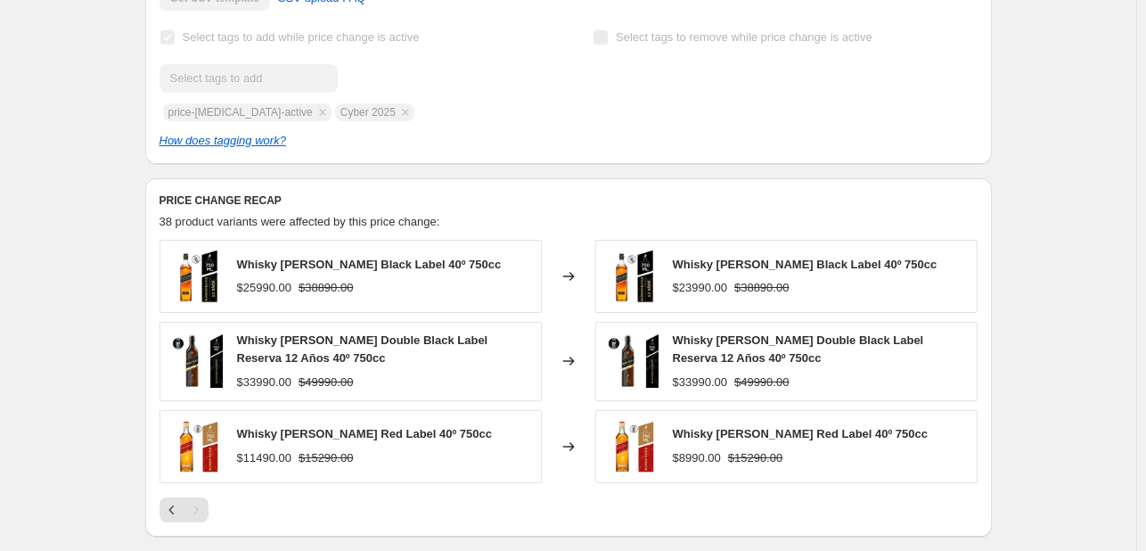
scroll to position [698, 0]
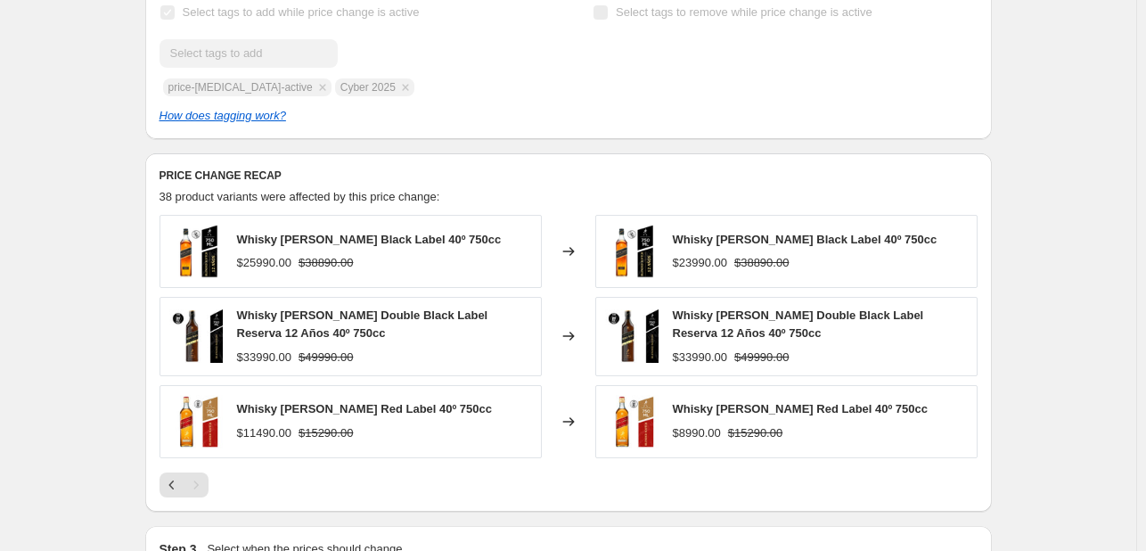
click at [574, 336] on icon at bounding box center [568, 336] width 12 height 9
click at [669, 332] on div "Whisky [PERSON_NAME] Double Black Label Reserva 12 Años 40º 750cc $33990.00 $49…" at bounding box center [786, 336] width 382 height 78
click at [307, 335] on span "Whisky [PERSON_NAME] Double Black Label Reserva 12 Años 40º 750cc" at bounding box center [362, 323] width 251 height 31
click at [231, 170] on h6 "PRICE CHANGE RECAP" at bounding box center [569, 175] width 818 height 14
